Goal: Navigation & Orientation: Understand site structure

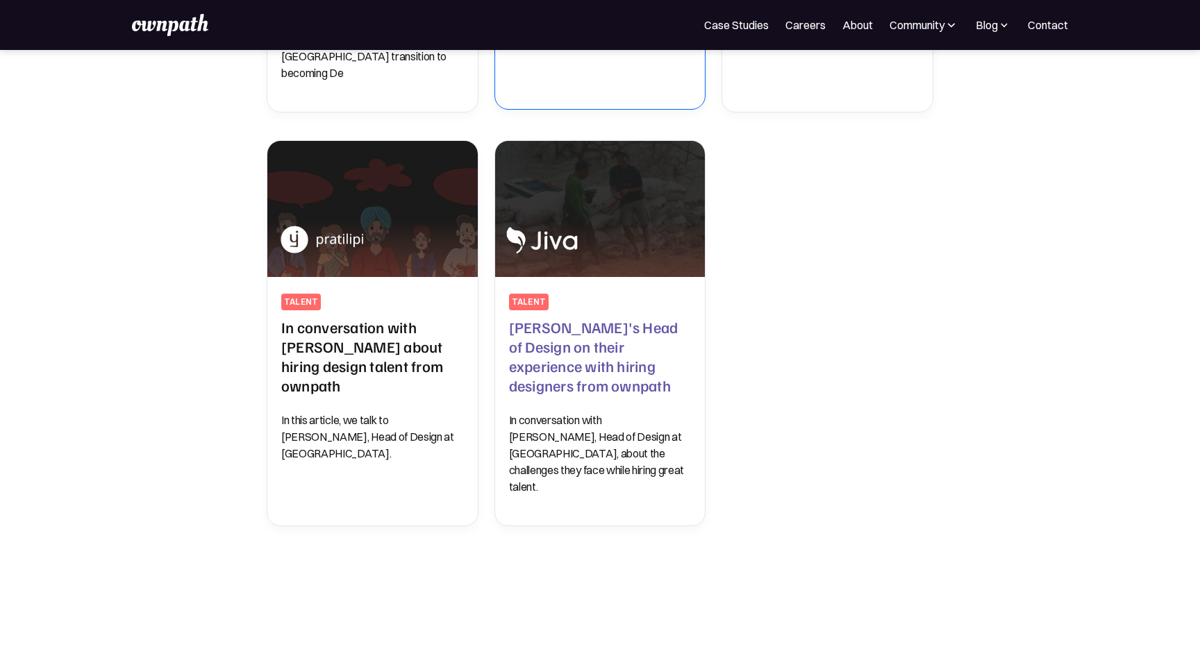
scroll to position [915, 0]
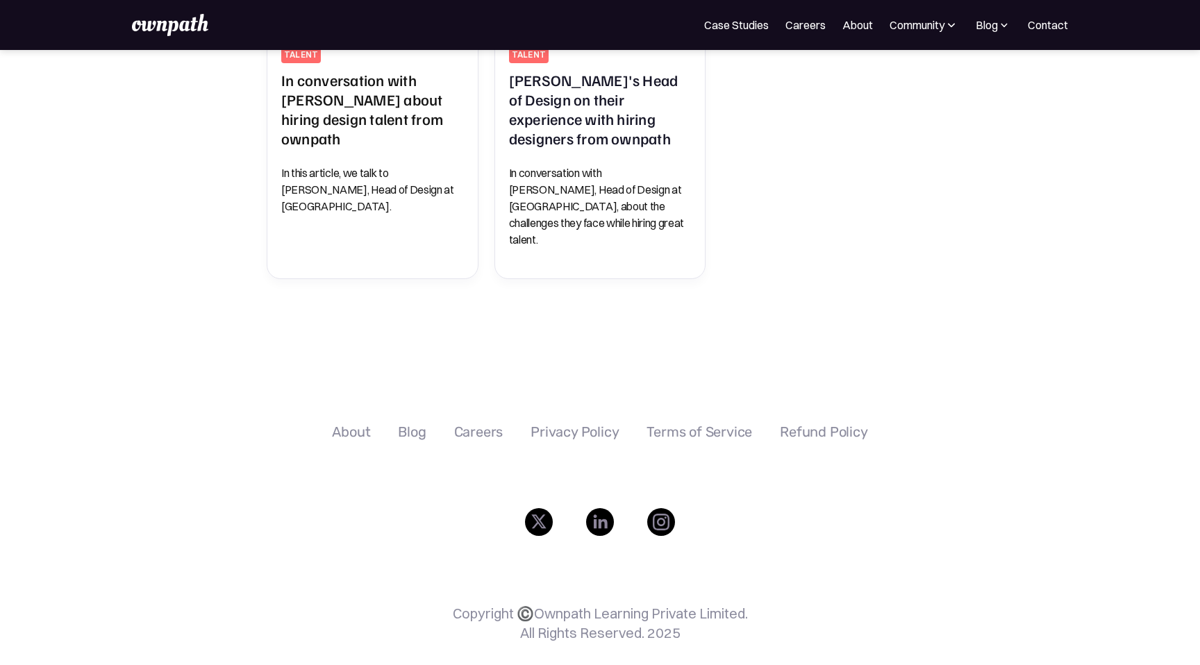
click at [358, 424] on div "About" at bounding box center [351, 432] width 38 height 17
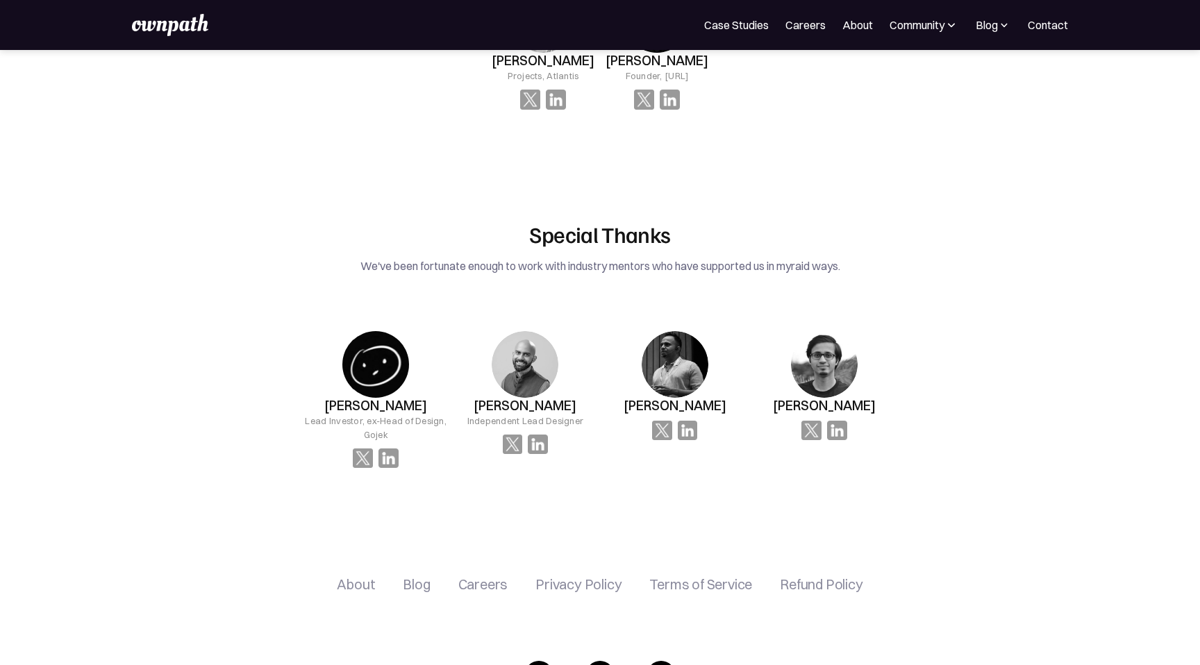
scroll to position [2276, 0]
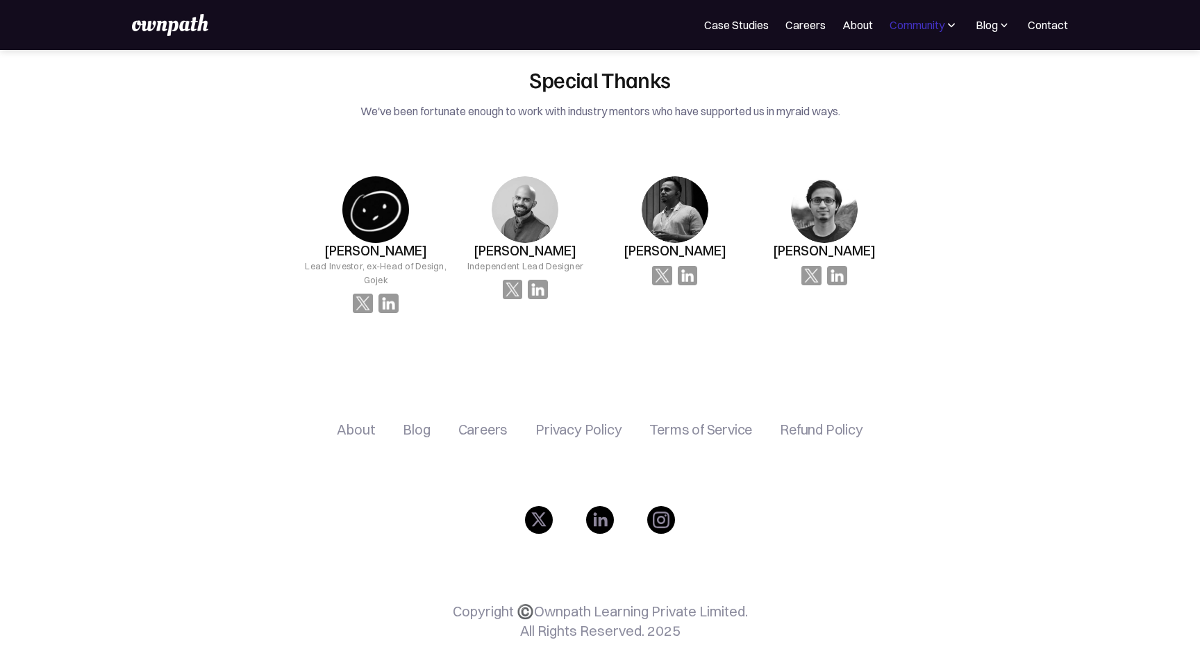
click at [922, 19] on div "Community" at bounding box center [917, 25] width 55 height 17
click at [888, 106] on div "Resources" at bounding box center [893, 107] width 52 height 17
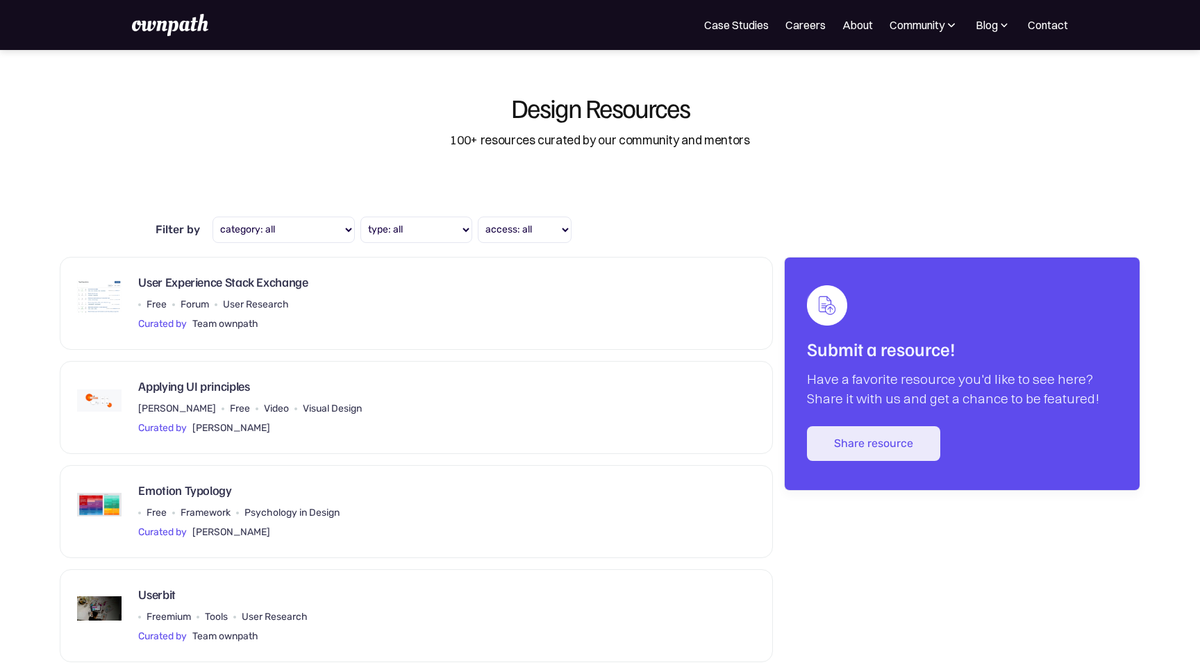
click at [186, 21] on img at bounding box center [170, 25] width 76 height 22
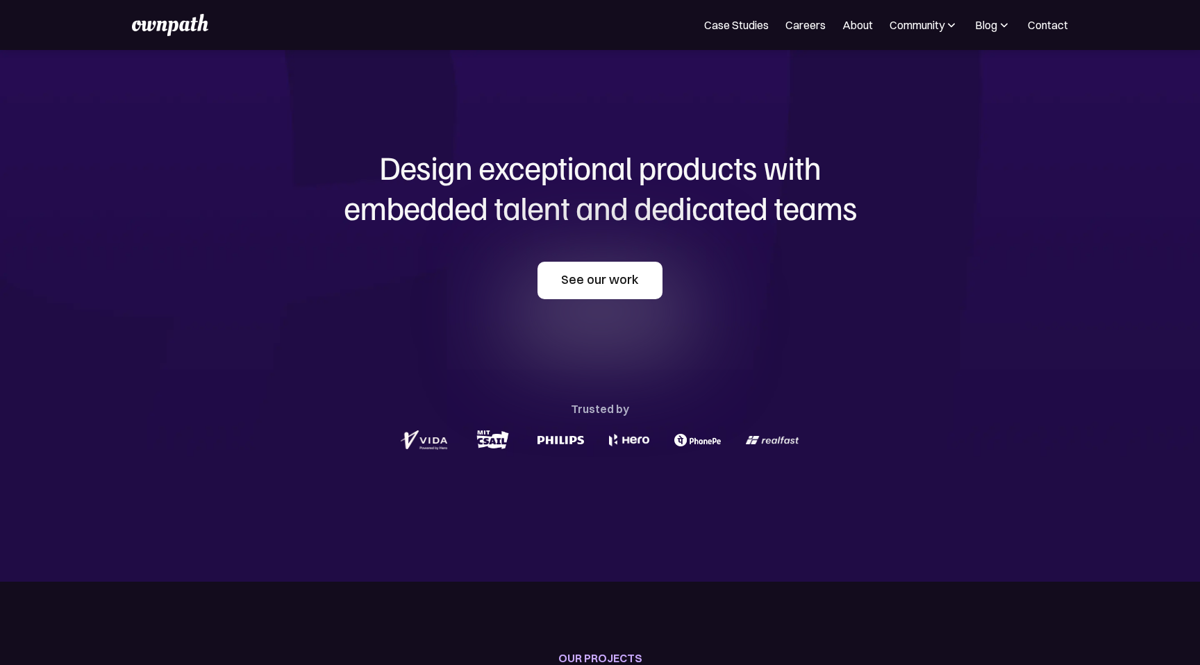
click at [612, 283] on link "See our work" at bounding box center [600, 281] width 125 height 38
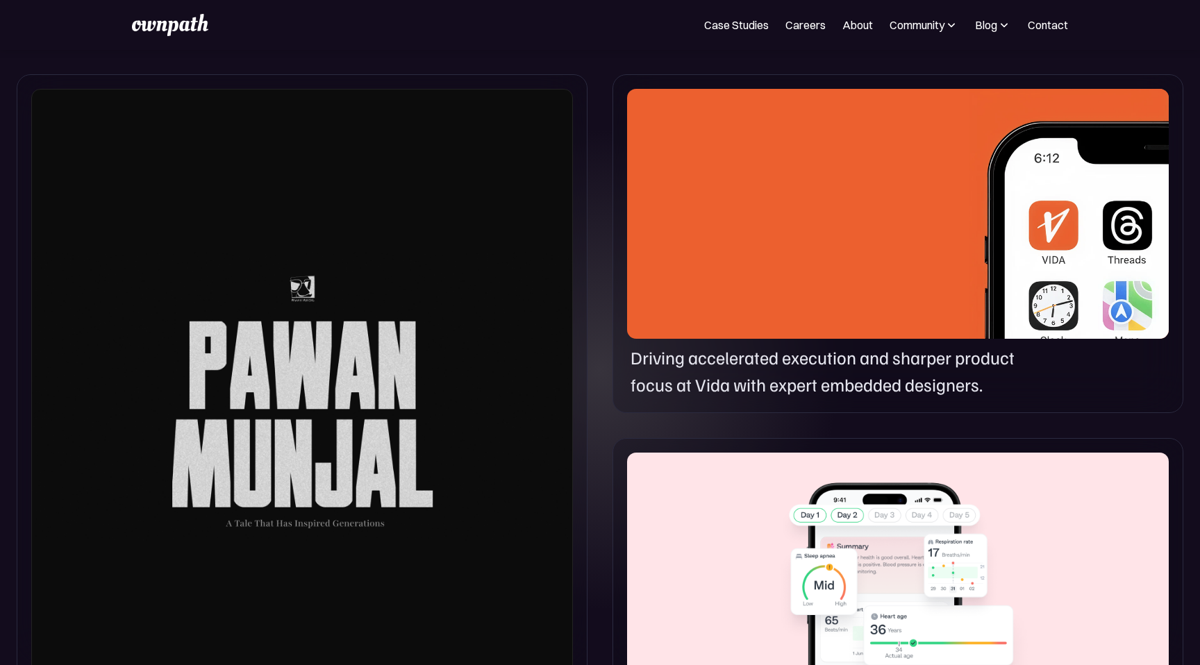
scroll to position [726, 0]
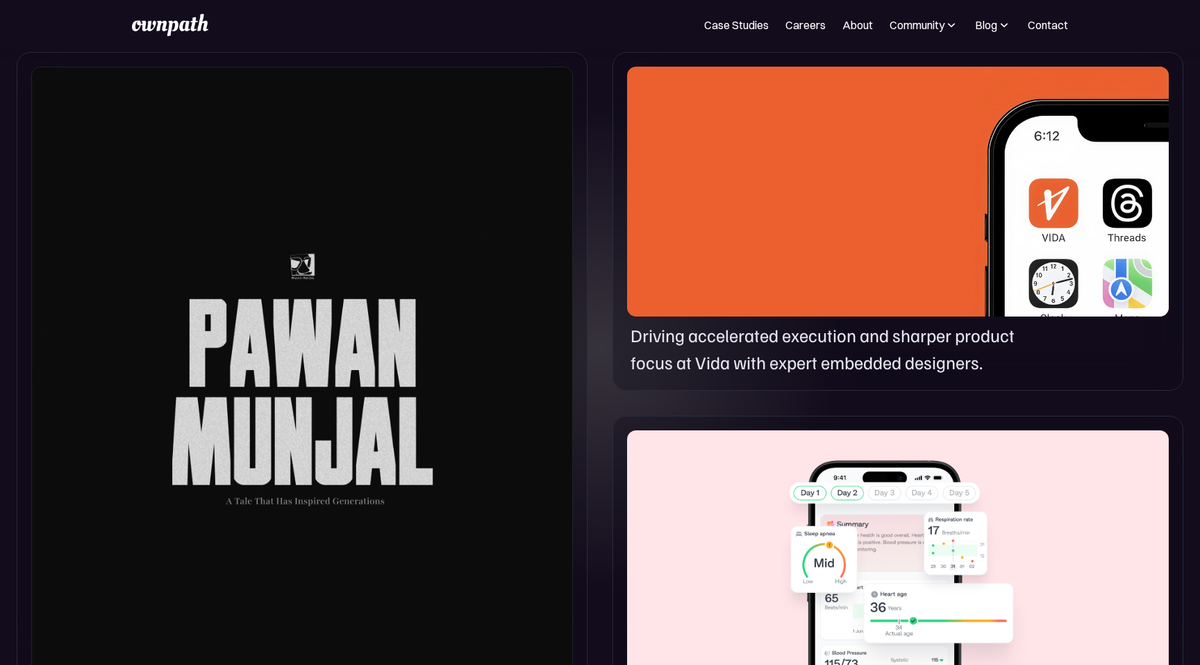
click at [967, 215] on div at bounding box center [898, 192] width 542 height 250
click at [307, 397] on div at bounding box center [302, 374] width 542 height 615
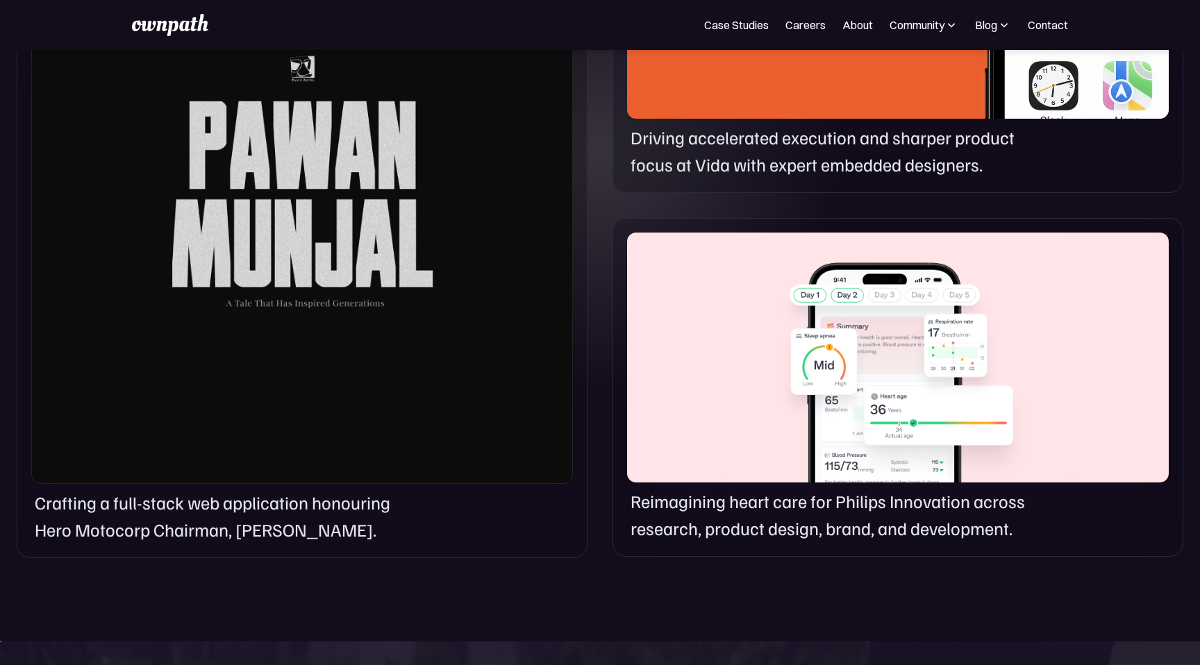
scroll to position [953, 0]
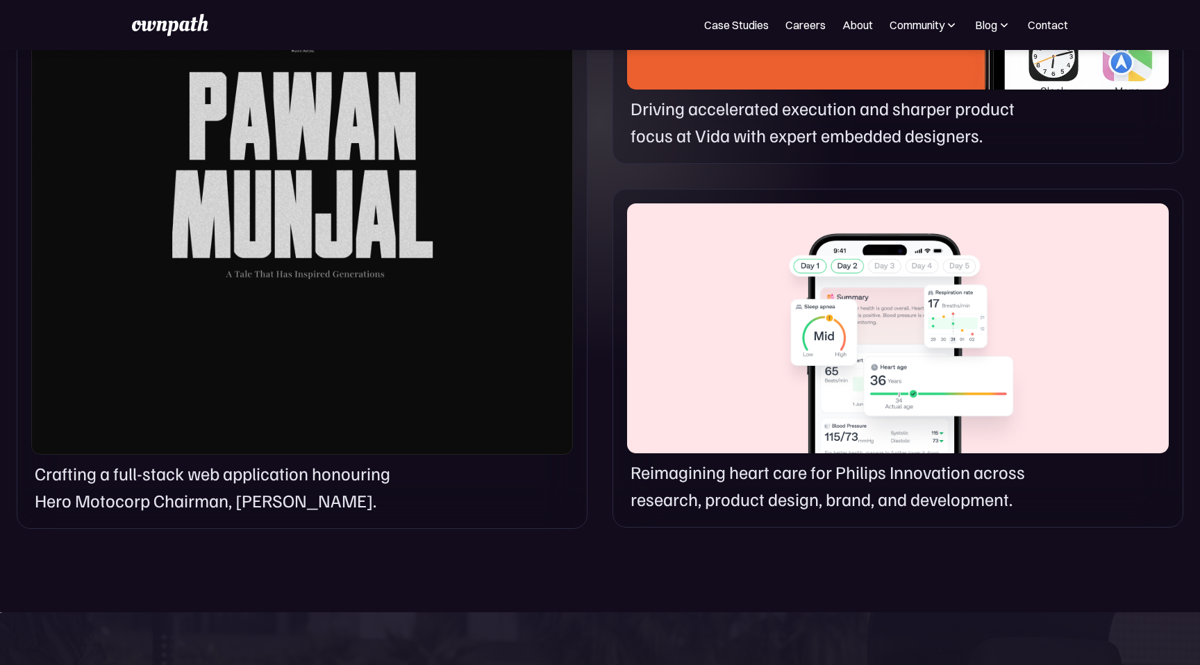
click at [919, 359] on div at bounding box center [898, 328] width 542 height 250
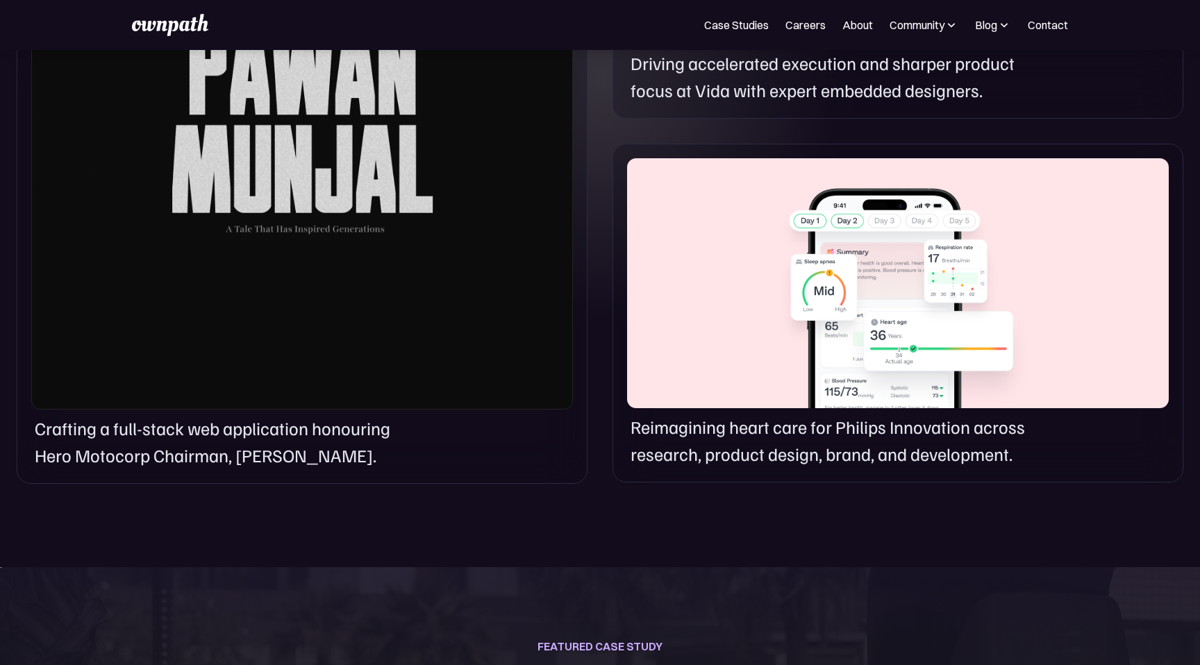
scroll to position [1015, 0]
